Goal: Transaction & Acquisition: Purchase product/service

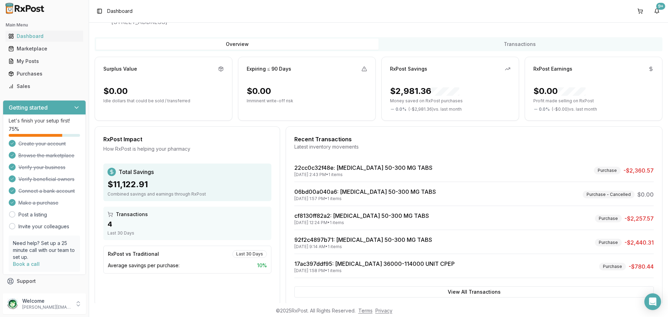
scroll to position [44, 0]
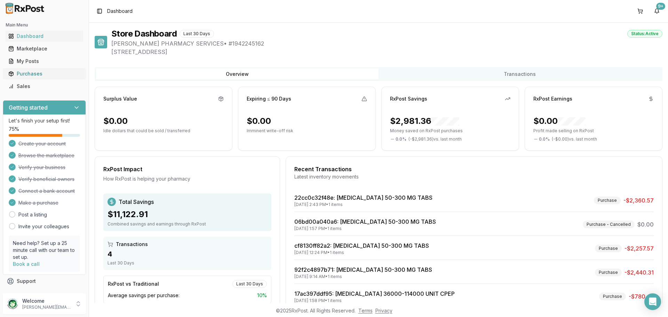
click at [46, 68] on link "Purchases" at bounding box center [45, 73] width 78 height 13
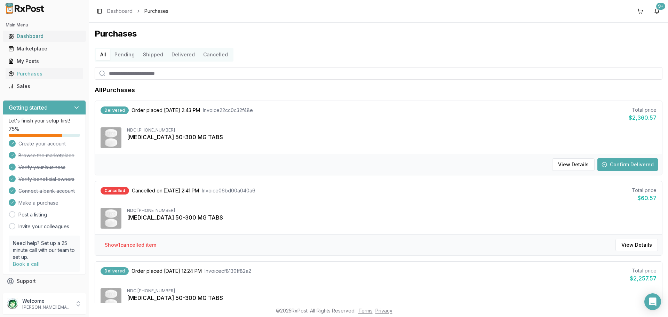
click at [21, 38] on div "Dashboard" at bounding box center [44, 36] width 72 height 7
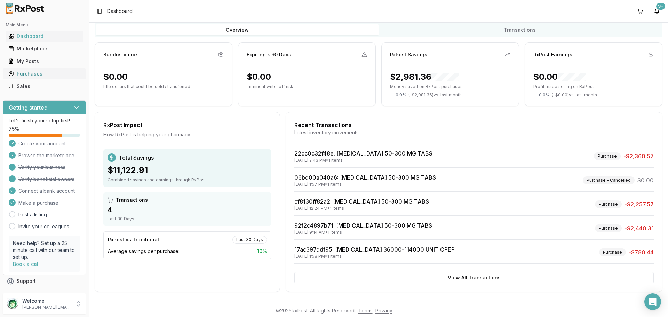
click at [23, 75] on div "Purchases" at bounding box center [44, 73] width 72 height 7
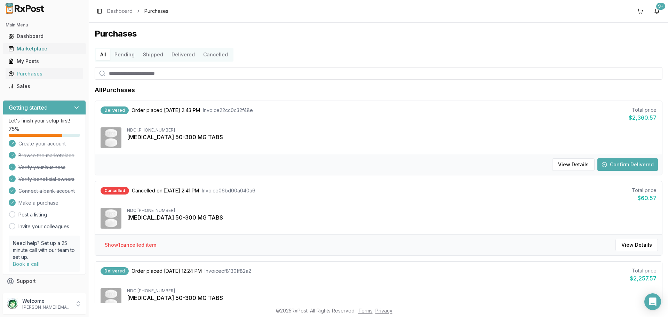
click at [29, 49] on div "Marketplace" at bounding box center [44, 48] width 72 height 7
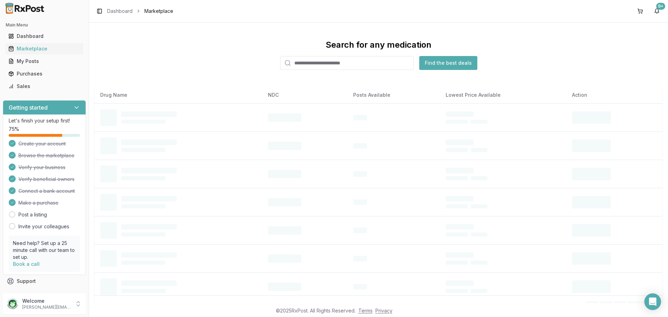
click at [361, 66] on input "search" at bounding box center [347, 63] width 134 height 14
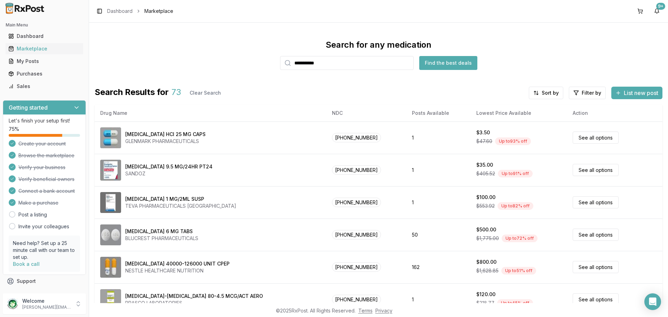
type input "**********"
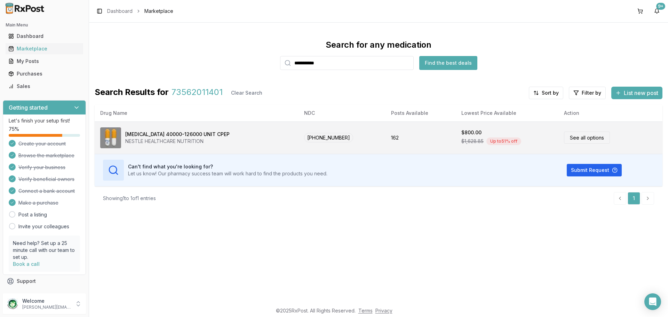
click at [574, 137] on link "See all options" at bounding box center [587, 137] width 46 height 12
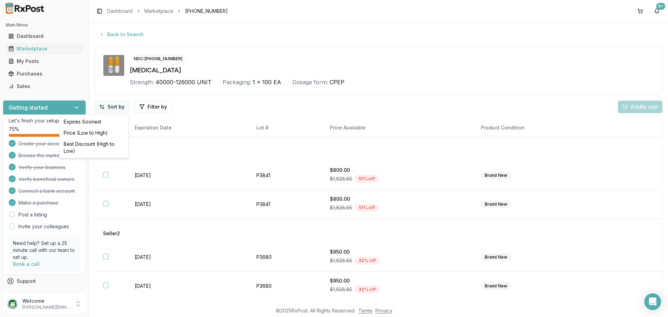
click at [100, 103] on html "Main Menu Dashboard Marketplace My Posts Purchases Sales Getting started Let's …" at bounding box center [334, 158] width 668 height 317
click at [84, 148] on div "Best Discount (High to Low)" at bounding box center [94, 147] width 66 height 18
click at [149, 106] on html "Main Menu Dashboard Marketplace My Posts Purchases Sales Getting started Let's …" at bounding box center [334, 158] width 668 height 317
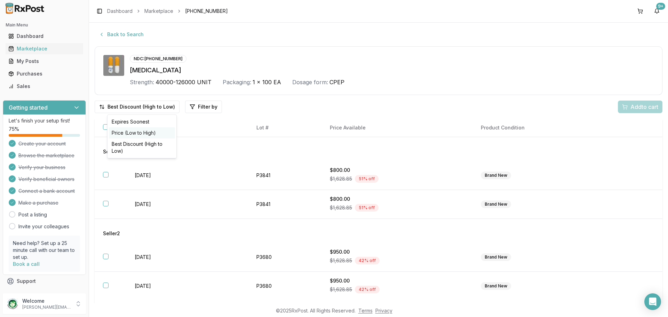
click at [131, 133] on div "Price (Low to High)" at bounding box center [142, 132] width 66 height 11
click at [143, 102] on html "Main Menu Dashboard Marketplace My Posts Purchases Sales Getting started Let's …" at bounding box center [334, 158] width 668 height 317
click at [124, 146] on div "Best Discount (High to Low)" at bounding box center [122, 147] width 66 height 18
click at [10, 98] on div "Getting started Let's finish your setup first! 75 % Create your account Browse …" at bounding box center [44, 199] width 89 height 205
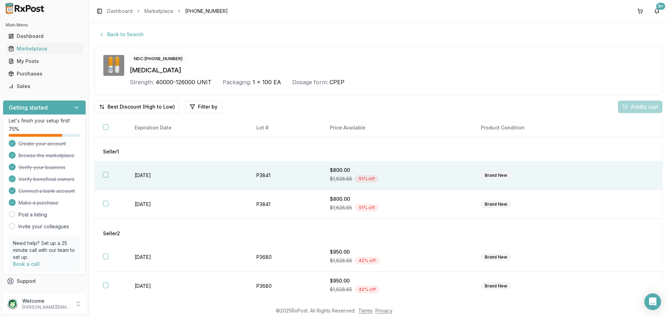
click at [490, 176] on div "Brand New" at bounding box center [496, 175] width 30 height 8
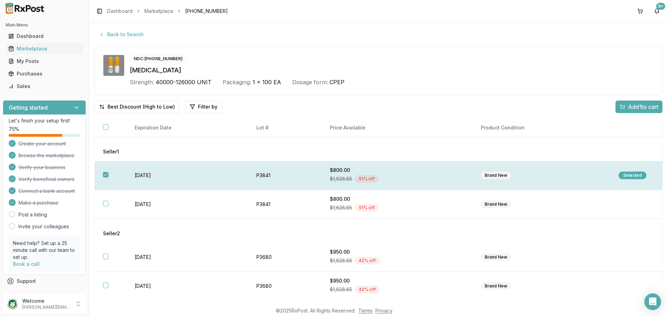
click at [622, 172] on div "Selected" at bounding box center [632, 175] width 28 height 8
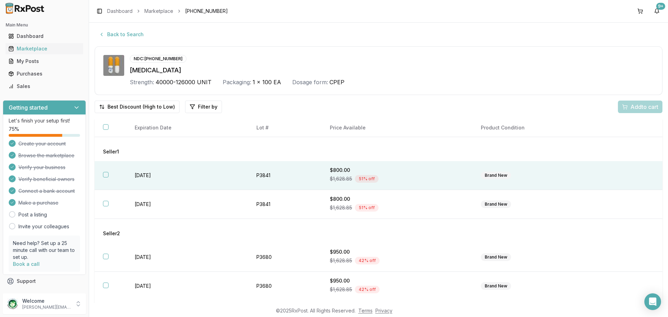
click at [614, 161] on td at bounding box center [636, 175] width 52 height 29
click at [631, 110] on span "Add 1 to cart" at bounding box center [643, 107] width 30 height 8
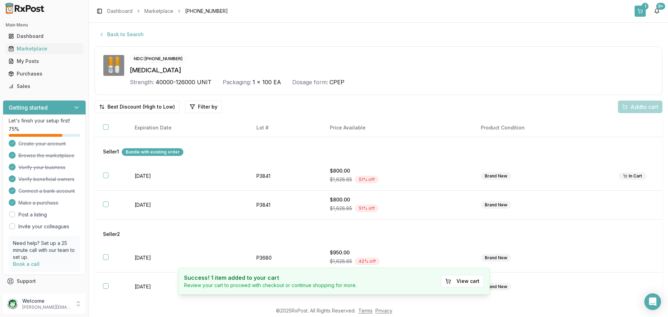
click at [638, 12] on button "1" at bounding box center [639, 11] width 11 height 11
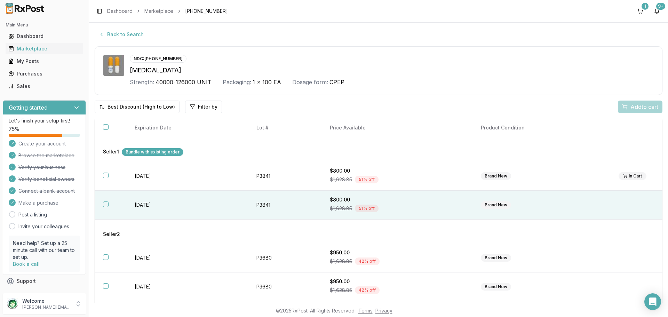
click at [429, 202] on div "$800.00" at bounding box center [397, 199] width 134 height 7
click at [646, 106] on span "Add 1 to cart" at bounding box center [643, 107] width 30 height 8
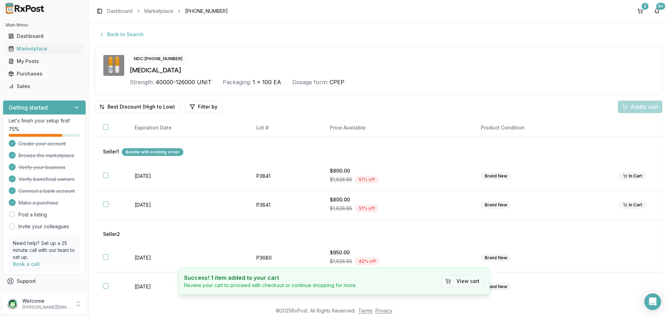
click at [443, 281] on button "View cart" at bounding box center [462, 281] width 43 height 13
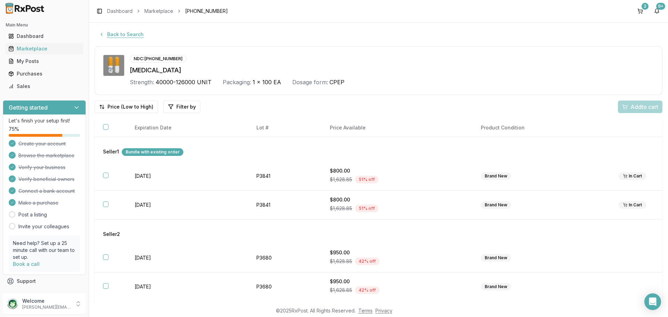
click at [112, 33] on button "Back to Search" at bounding box center [121, 34] width 53 height 13
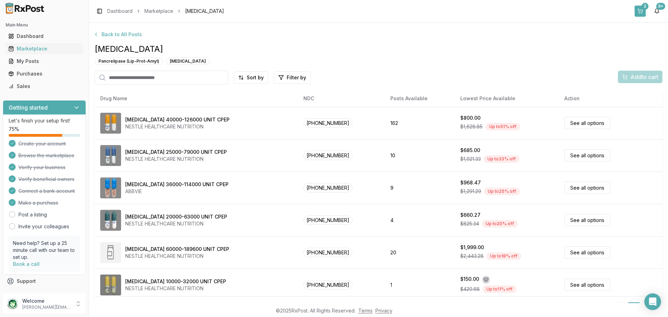
click at [642, 15] on button "2" at bounding box center [639, 11] width 11 height 11
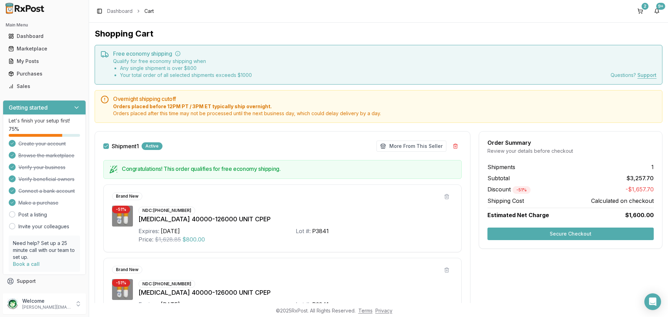
click at [213, 216] on div "[MEDICAL_DATA] 40000-126000 UNIT CPEP" at bounding box center [295, 219] width 314 height 10
click at [381, 211] on div "NDC: [PHONE_NUMBER] [MEDICAL_DATA] 40000-126000 UNIT CPEP Expires: [DATE] Lot #…" at bounding box center [295, 224] width 314 height 38
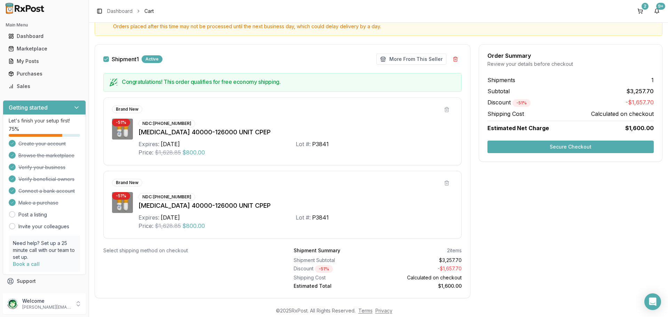
scroll to position [102, 0]
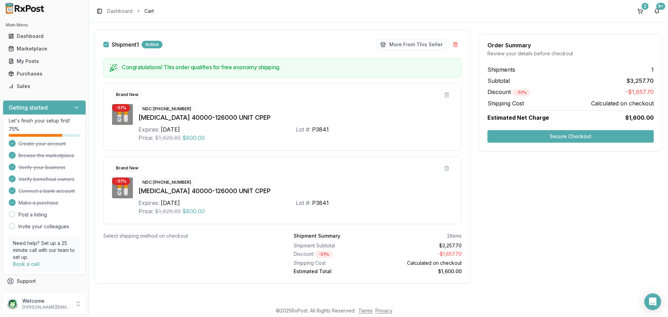
click at [178, 191] on div "[MEDICAL_DATA] 40000-126000 UNIT CPEP" at bounding box center [295, 191] width 314 height 10
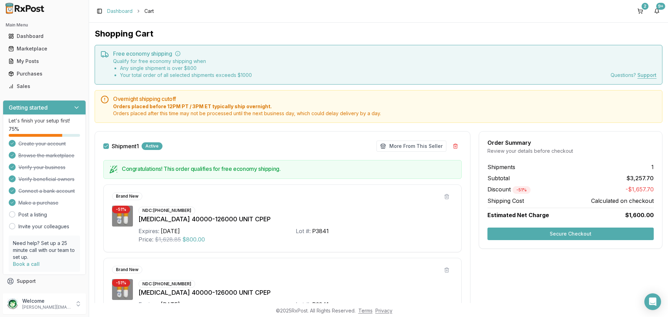
click at [121, 10] on link "Dashboard" at bounding box center [119, 11] width 25 height 7
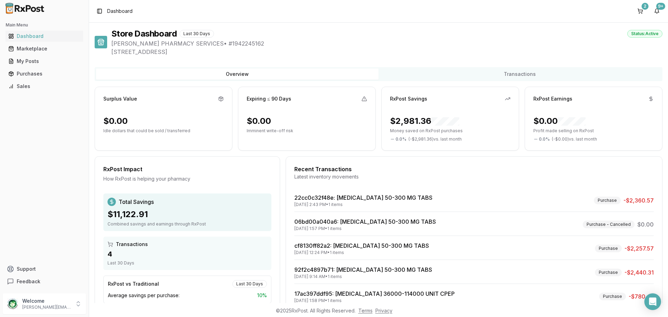
click at [25, 51] on div "Marketplace" at bounding box center [44, 48] width 72 height 7
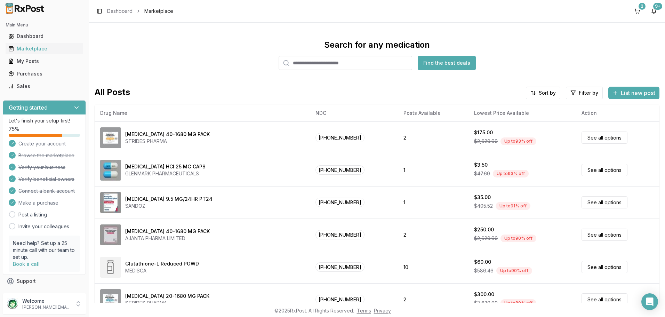
click at [341, 66] on input "search" at bounding box center [346, 63] width 134 height 14
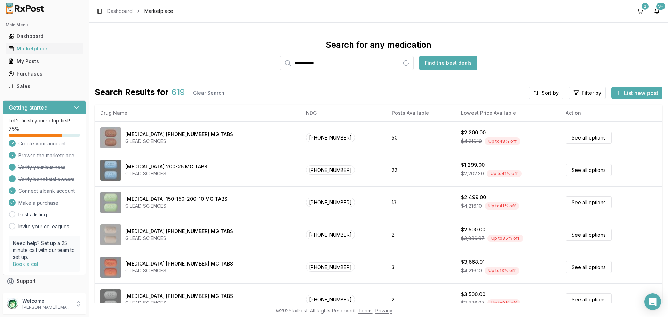
type input "**********"
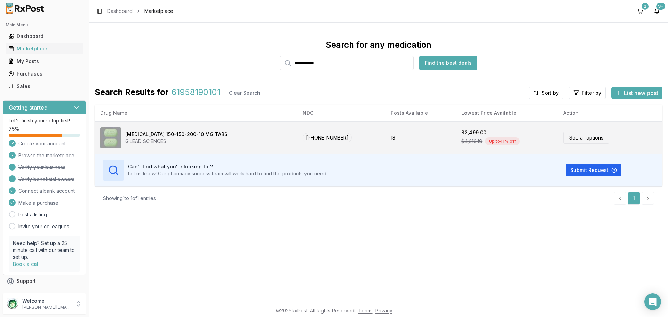
click at [585, 136] on link "See all options" at bounding box center [586, 137] width 46 height 12
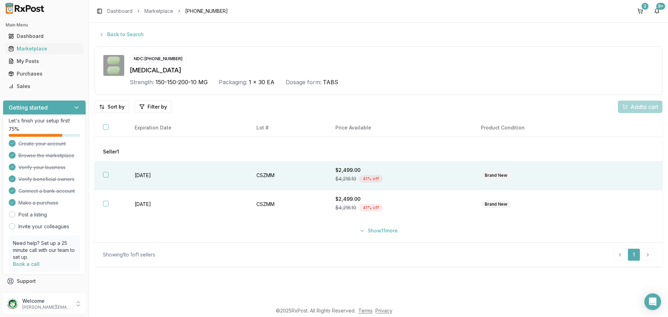
click at [607, 177] on td "Brand New" at bounding box center [541, 175] width 138 height 29
click at [646, 106] on span "Add 1 to cart" at bounding box center [643, 107] width 30 height 8
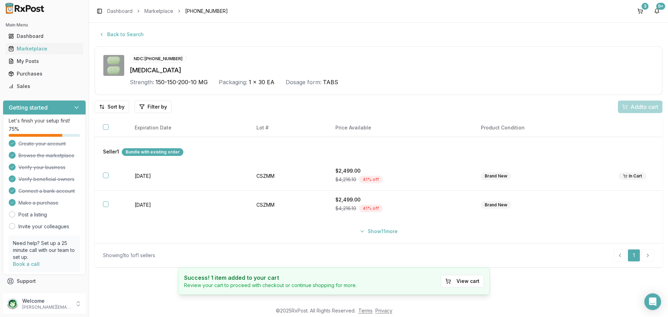
click at [124, 28] on div "Back to Search NDC: 61958-1901-01 Genvoya Strength: 150-150-200-10 MG Packaging…" at bounding box center [378, 163] width 579 height 280
click at [124, 36] on button "Back to Search" at bounding box center [121, 34] width 53 height 13
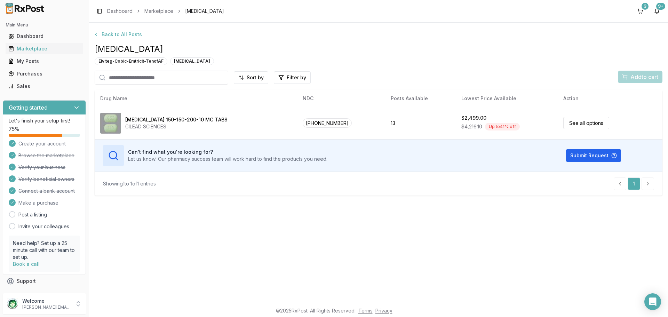
click at [179, 79] on input "search" at bounding box center [162, 78] width 134 height 14
type input "*****"
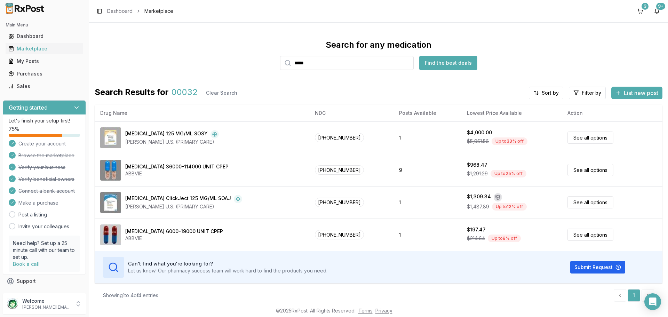
click at [310, 64] on input "*****" at bounding box center [347, 63] width 134 height 14
type input "**********"
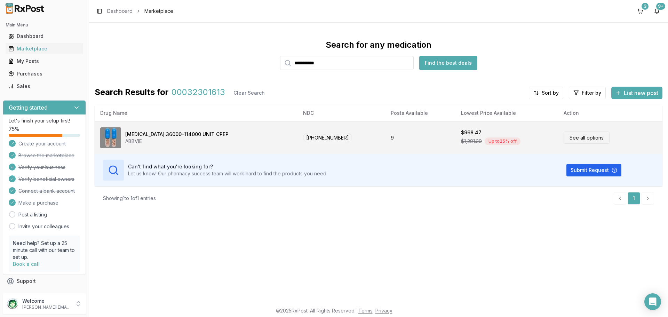
click at [572, 134] on link "See all options" at bounding box center [586, 137] width 46 height 12
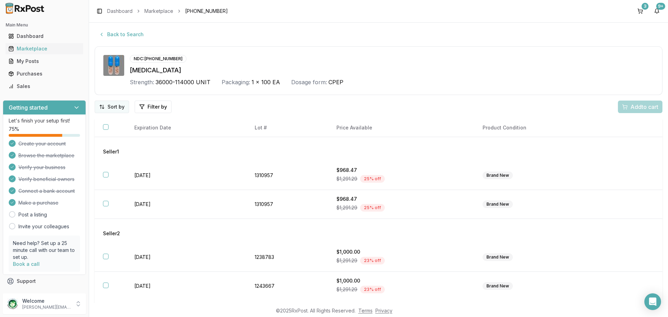
click at [107, 105] on html "Main Menu Dashboard Marketplace My Posts Purchases Sales Getting started Let's …" at bounding box center [334, 158] width 668 height 317
click at [102, 145] on div "Best Discount (High to Low)" at bounding box center [94, 147] width 66 height 18
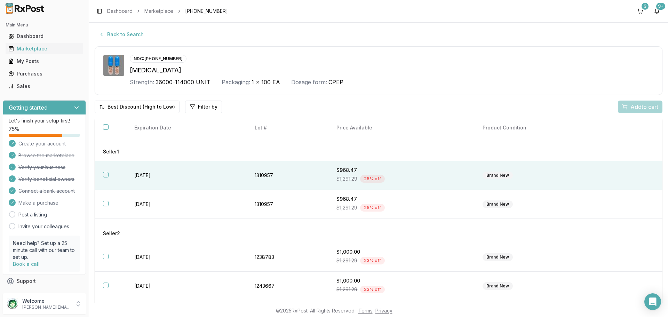
click at [446, 177] on div "$1,291.29 25 % off" at bounding box center [400, 179] width 129 height 10
click at [628, 103] on span "Add 1 to cart" at bounding box center [643, 107] width 30 height 8
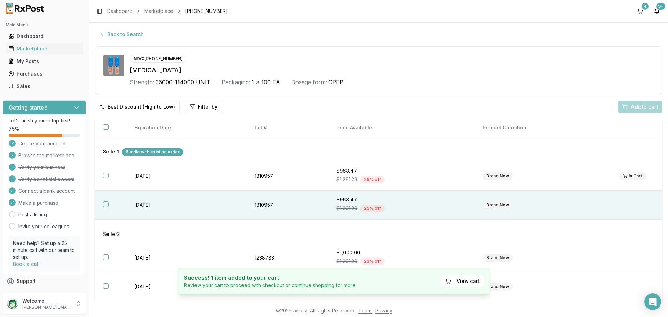
click at [415, 202] on div "$968.47" at bounding box center [400, 199] width 129 height 7
click at [453, 209] on div "$1,291.29 25 % off" at bounding box center [400, 208] width 129 height 10
click at [647, 108] on span "Add 1 to cart" at bounding box center [643, 107] width 30 height 8
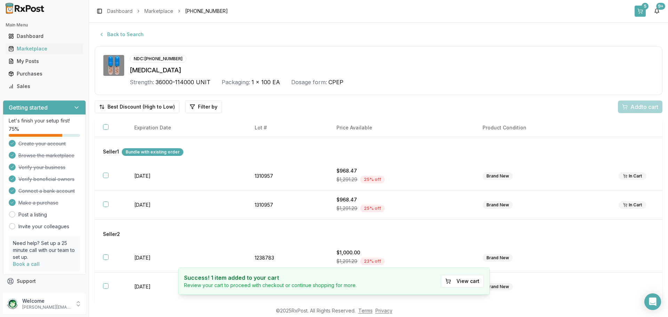
click at [640, 8] on button "5" at bounding box center [639, 11] width 11 height 11
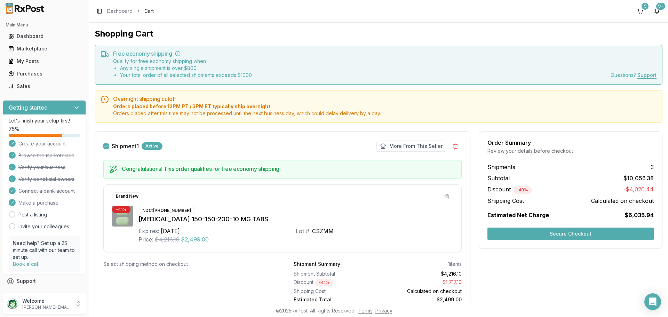
click at [525, 233] on button "Secure Checkout" at bounding box center [570, 233] width 166 height 13
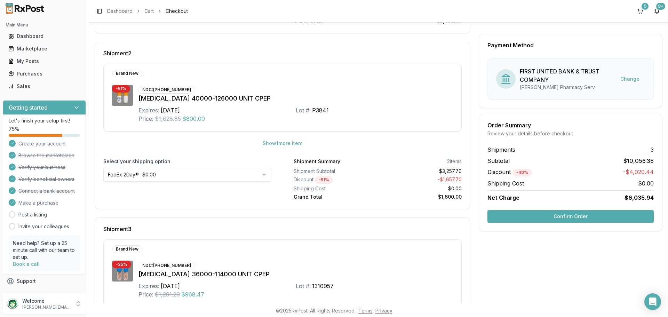
scroll to position [336, 0]
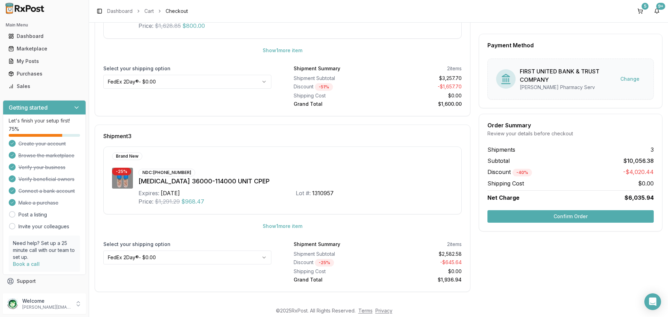
click at [224, 261] on html "Main Menu Dashboard Marketplace My Posts Purchases Sales Getting started Let's …" at bounding box center [334, 158] width 668 height 317
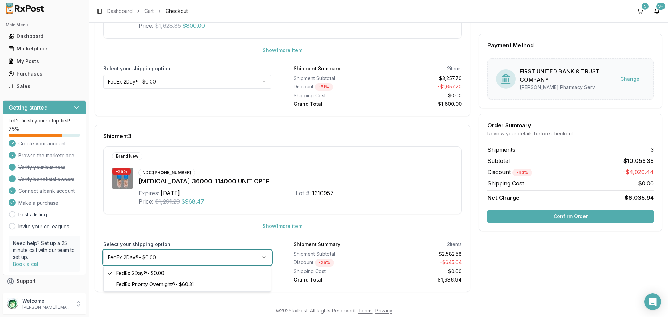
click at [226, 257] on html "Main Menu Dashboard Marketplace My Posts Purchases Sales Getting started Let's …" at bounding box center [334, 158] width 668 height 317
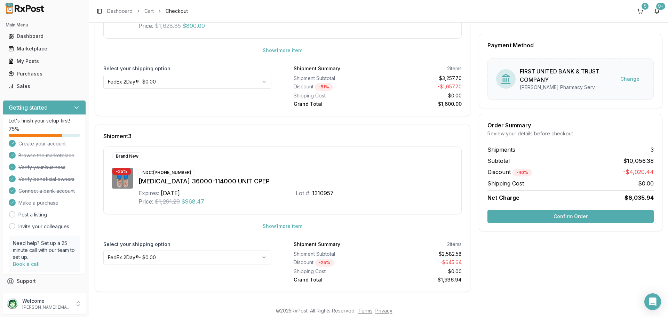
click at [226, 257] on html "Main Menu Dashboard Marketplace My Posts Purchases Sales Getting started Let's …" at bounding box center [334, 158] width 668 height 317
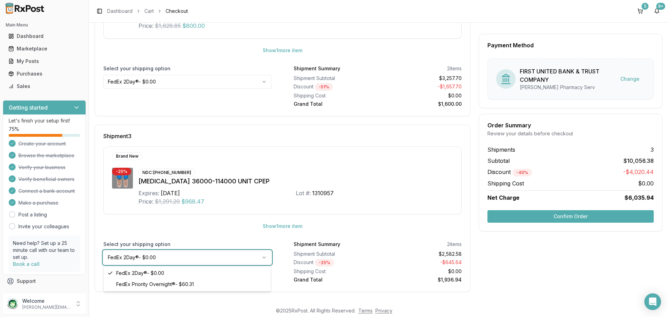
click at [219, 233] on html "Main Menu Dashboard Marketplace My Posts Purchases Sales Getting started Let's …" at bounding box center [334, 158] width 668 height 317
click at [251, 260] on html "Main Menu Dashboard Marketplace My Posts Purchases Sales Getting started Let's …" at bounding box center [334, 158] width 668 height 317
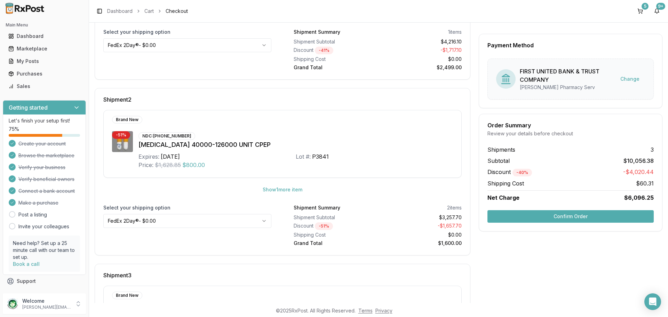
click at [176, 222] on html "Main Menu Dashboard Marketplace My Posts Purchases Sales Getting started Let's …" at bounding box center [334, 158] width 668 height 317
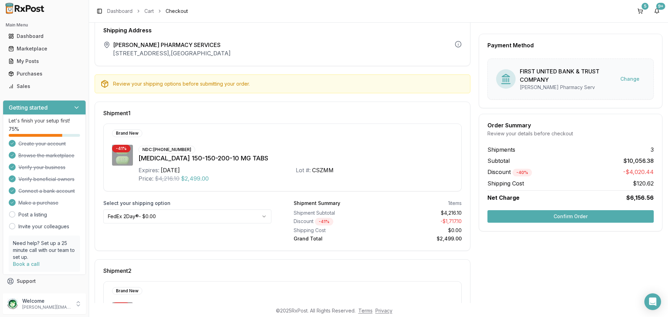
scroll to position [0, 0]
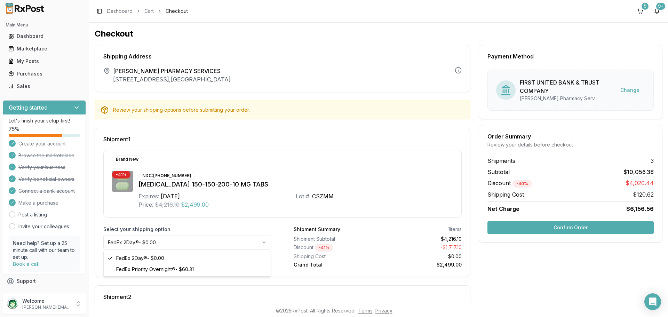
click at [180, 249] on html "Main Menu Dashboard Marketplace My Posts Purchases Sales Getting started Let's …" at bounding box center [334, 158] width 668 height 317
click at [564, 226] on button "Confirm Order" at bounding box center [570, 227] width 166 height 13
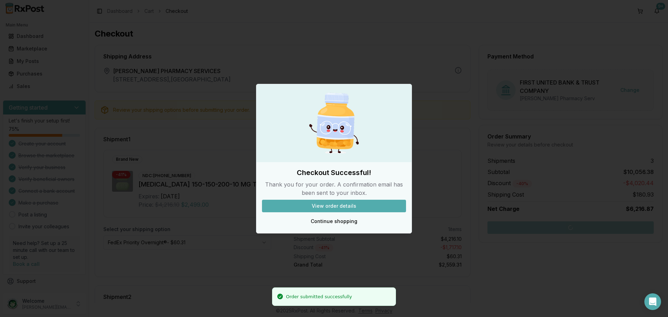
click at [330, 210] on button "View order details" at bounding box center [334, 206] width 144 height 13
